Goal: Navigation & Orientation: Understand site structure

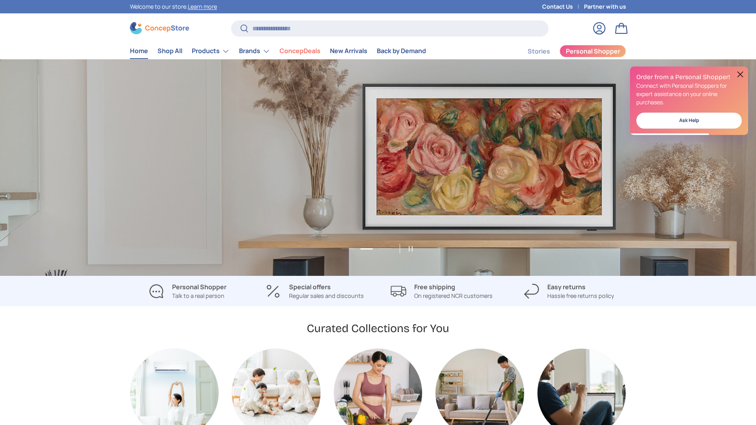
scroll to position [0, 756]
